Goal: Task Accomplishment & Management: Use online tool/utility

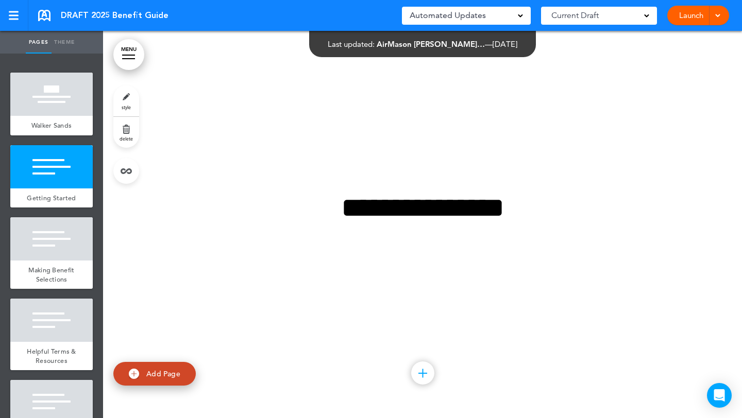
scroll to position [511, 0]
click at [41, 233] on div at bounding box center [51, 238] width 82 height 43
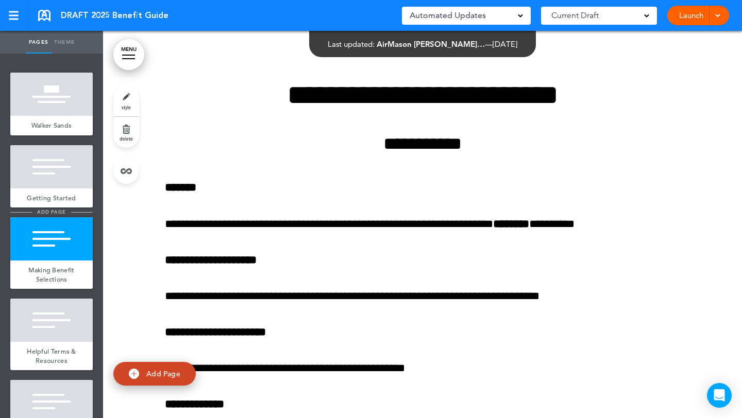
scroll to position [898, 0]
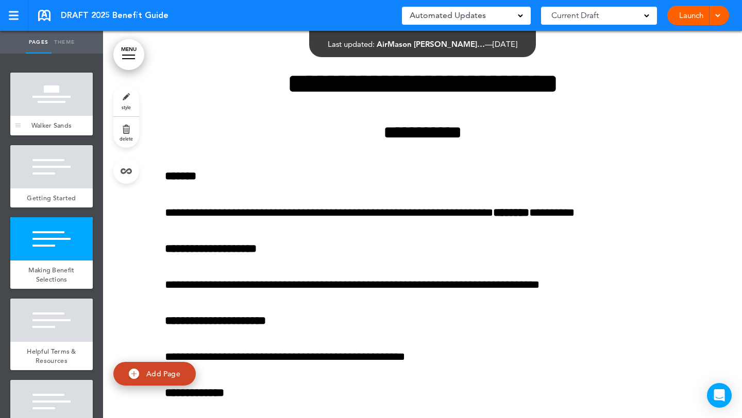
click at [65, 128] on span "Walker Sands" at bounding box center [51, 125] width 41 height 9
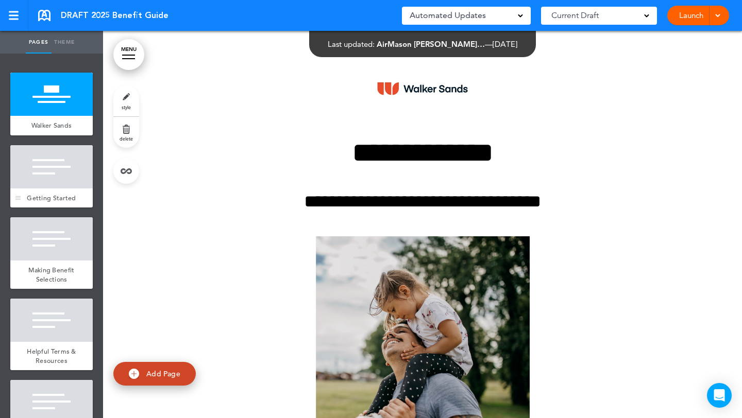
click at [38, 197] on span "Getting Started" at bounding box center [51, 198] width 49 height 9
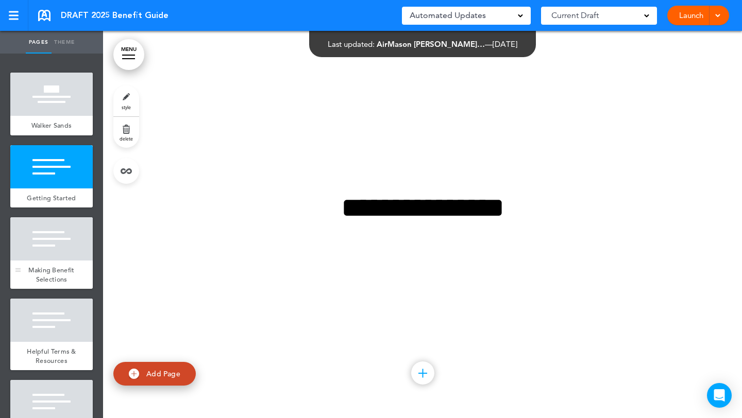
click at [37, 246] on div at bounding box center [51, 238] width 82 height 43
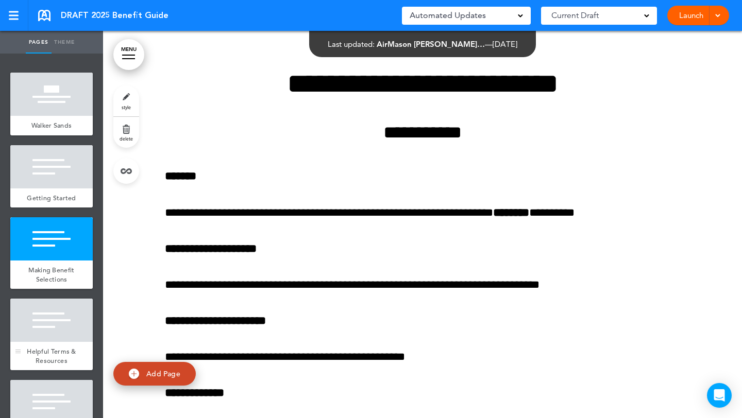
click at [44, 364] on div "Helpful Terms & Resources" at bounding box center [51, 356] width 82 height 28
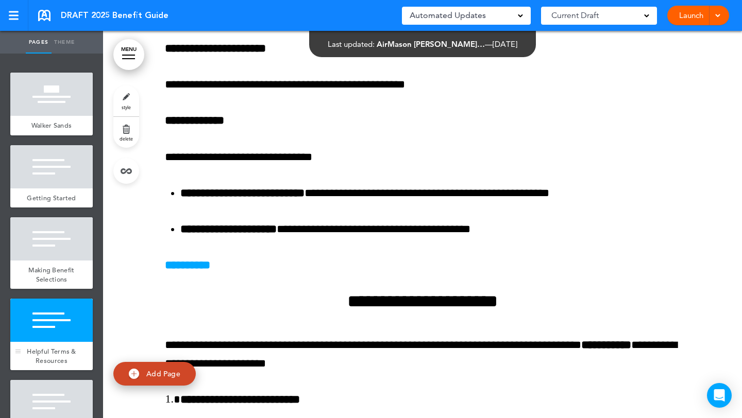
scroll to position [2156, 0]
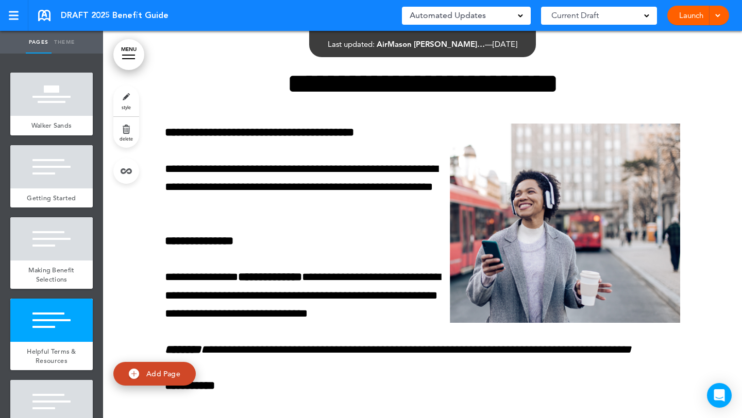
click at [42, 378] on span "add page" at bounding box center [51, 375] width 39 height 7
type input "********"
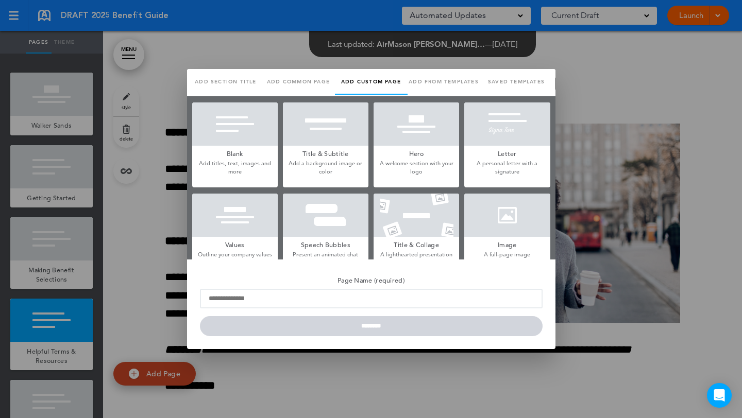
scroll to position [0, 0]
click at [201, 93] on link "Add section title" at bounding box center [226, 82] width 73 height 26
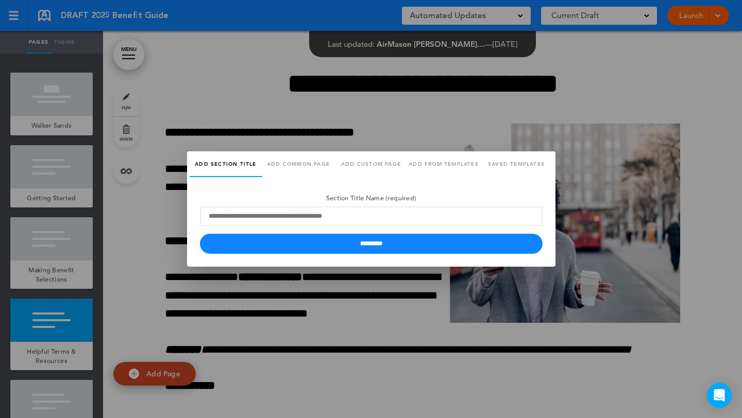
click at [112, 183] on div at bounding box center [371, 209] width 742 height 418
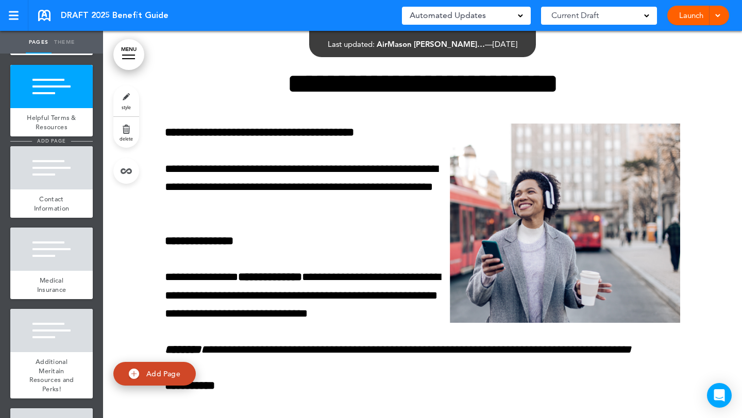
scroll to position [254, 0]
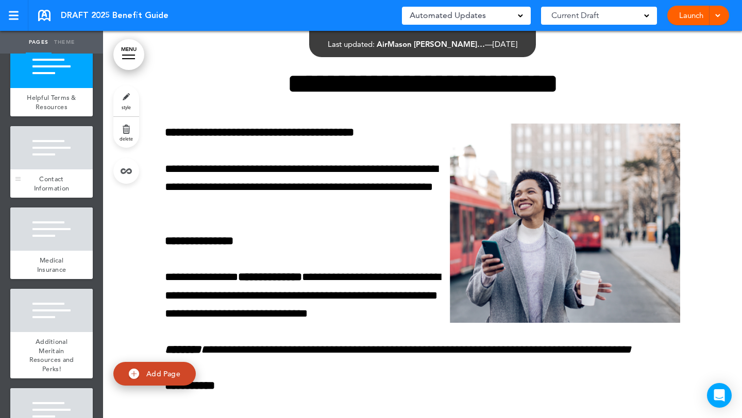
click at [50, 193] on span "Contact Information" at bounding box center [51, 184] width 35 height 18
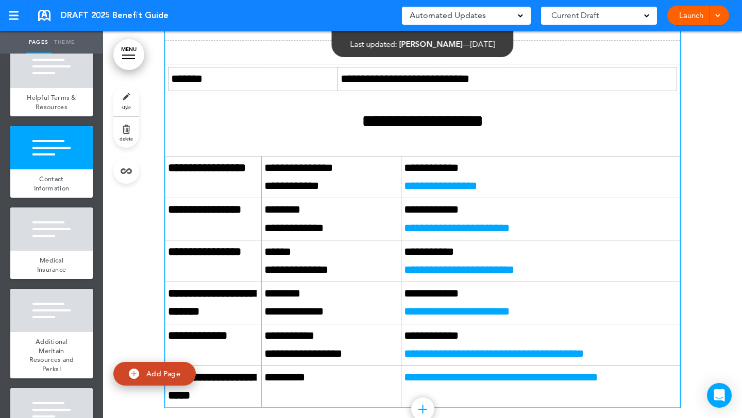
scroll to position [3786, 0]
